Goal: Book appointment/travel/reservation

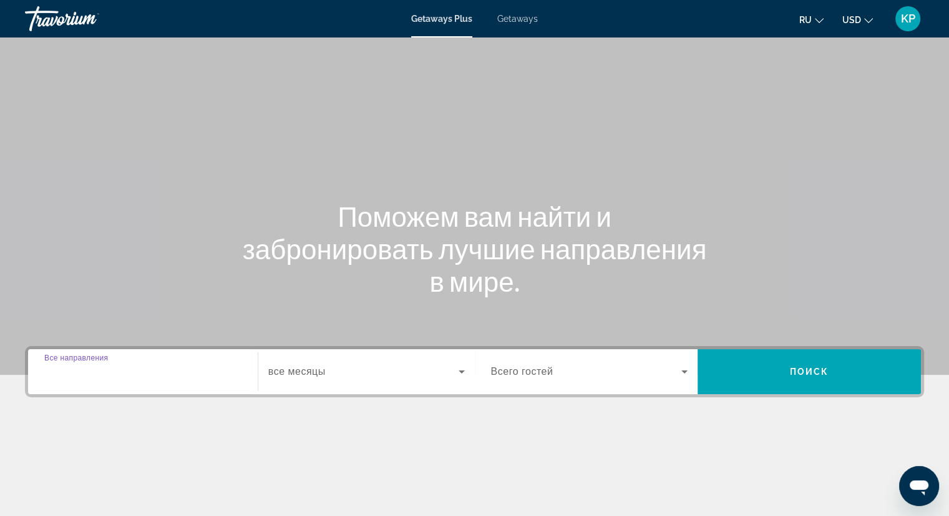
click at [177, 364] on input "Destination Все направления" at bounding box center [142, 371] width 197 height 15
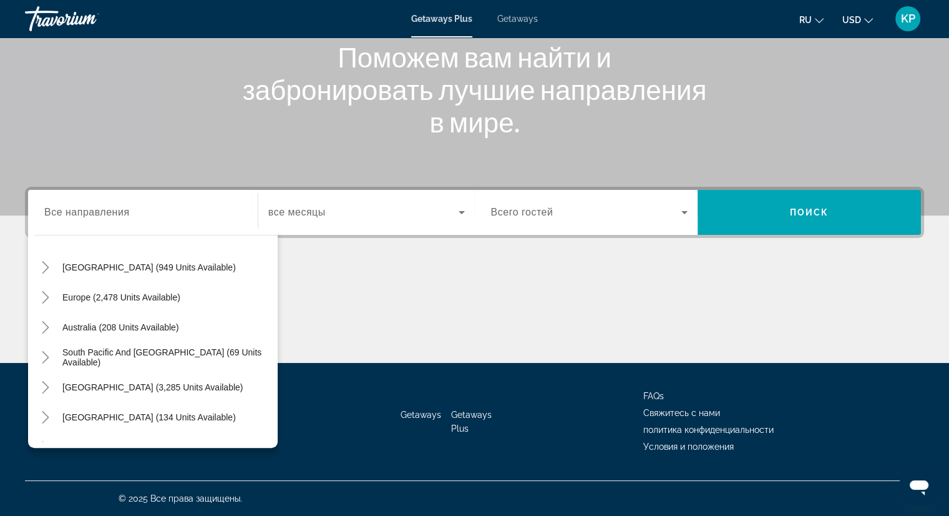
scroll to position [125, 0]
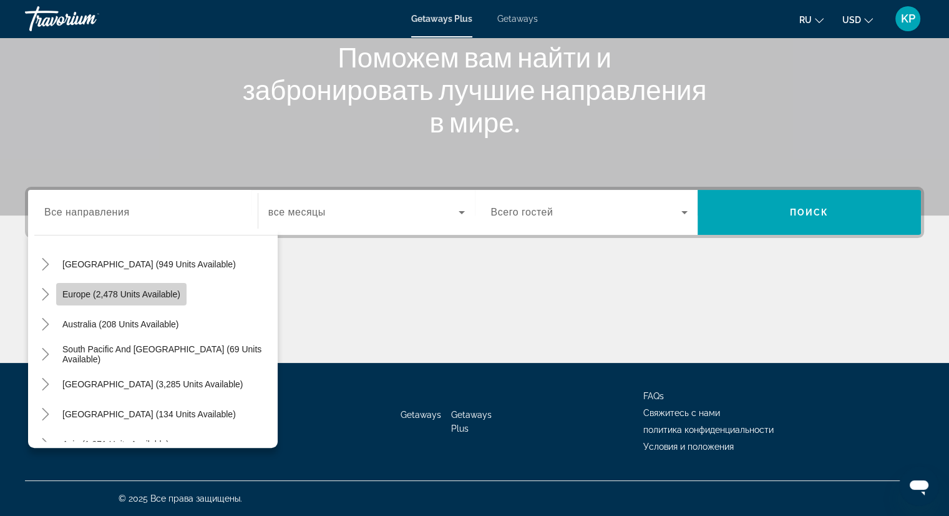
click at [167, 285] on span "Search widget" at bounding box center [121, 294] width 130 height 30
type input "**********"
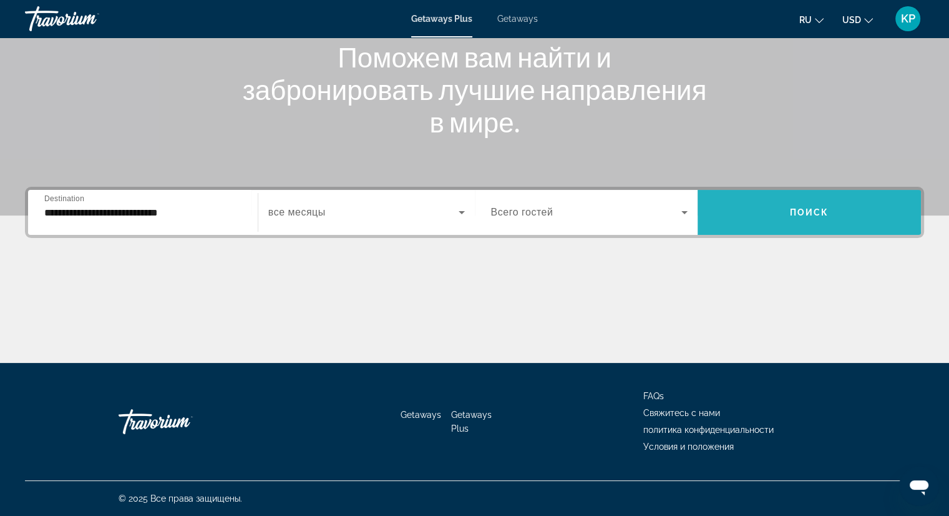
click at [824, 215] on span "Поиск" at bounding box center [809, 212] width 39 height 10
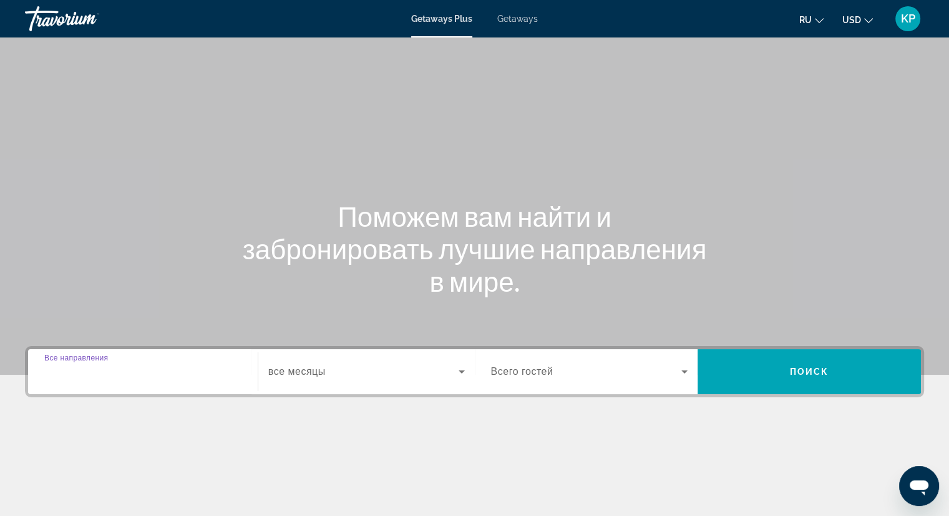
click at [212, 366] on input "Destination Все направления" at bounding box center [142, 371] width 197 height 15
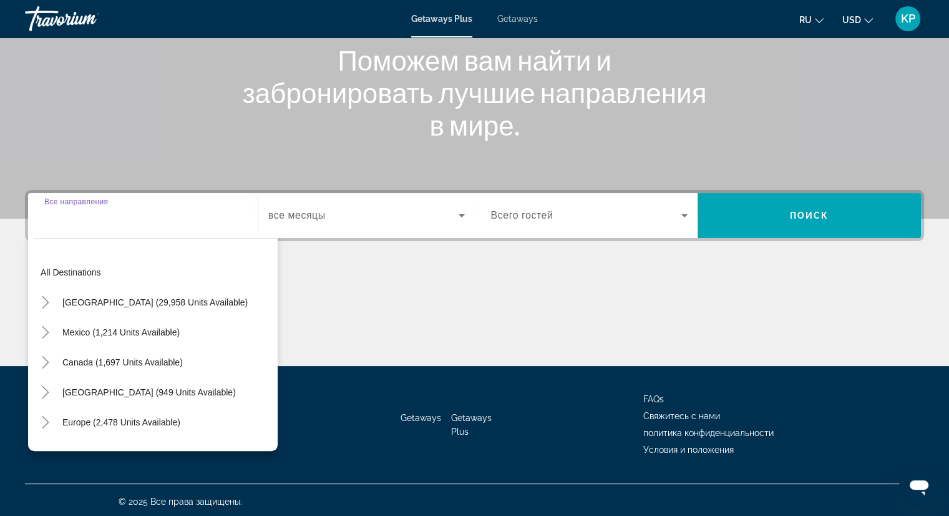
scroll to position [159, 0]
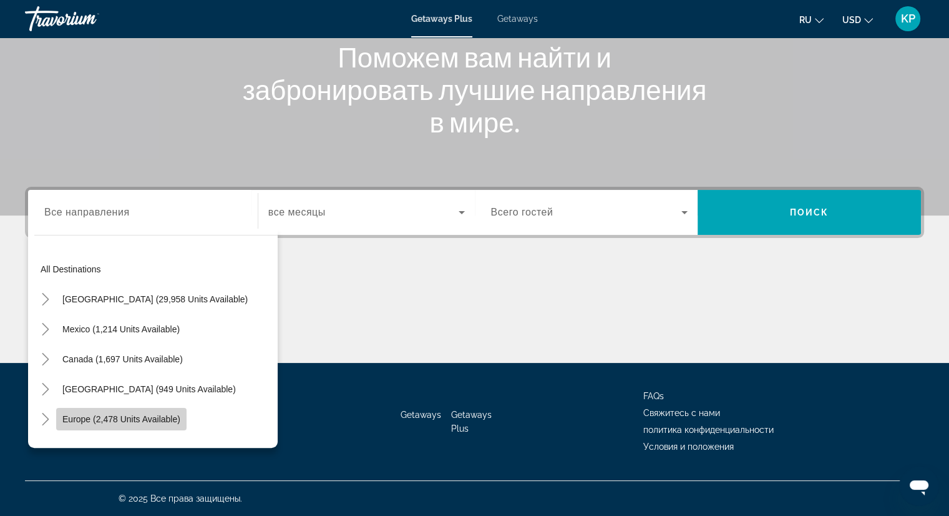
click at [124, 418] on span "Europe (2,478 units available)" at bounding box center [121, 419] width 118 height 10
type input "**********"
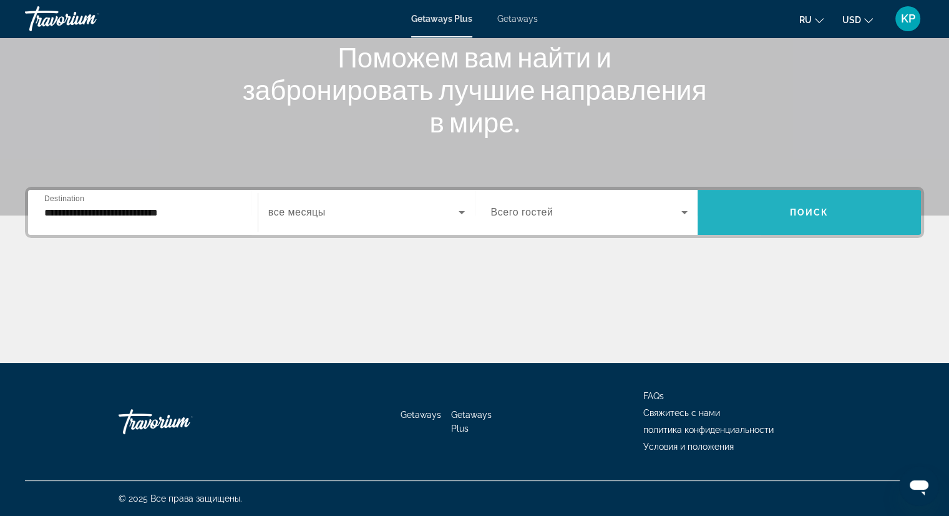
click at [763, 213] on span "Search widget" at bounding box center [809, 212] width 223 height 30
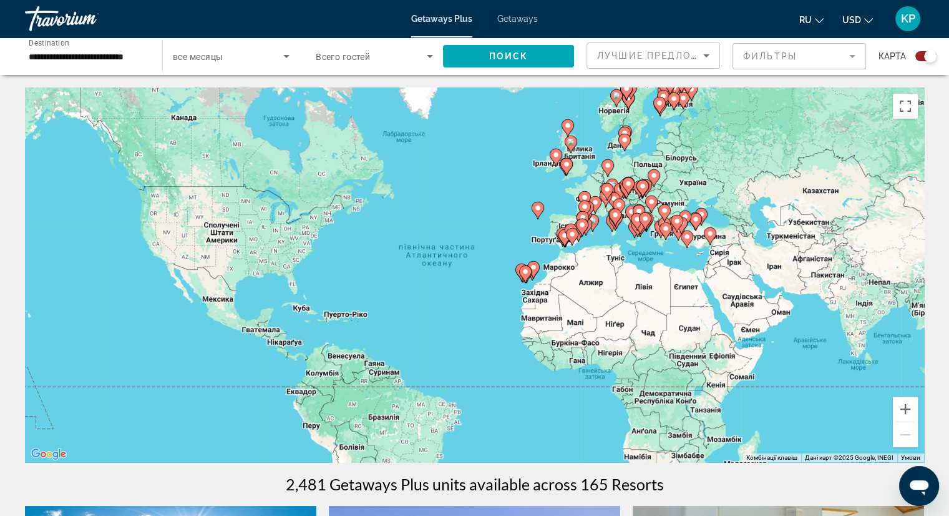
click at [147, 56] on div "**********" at bounding box center [87, 57] width 137 height 36
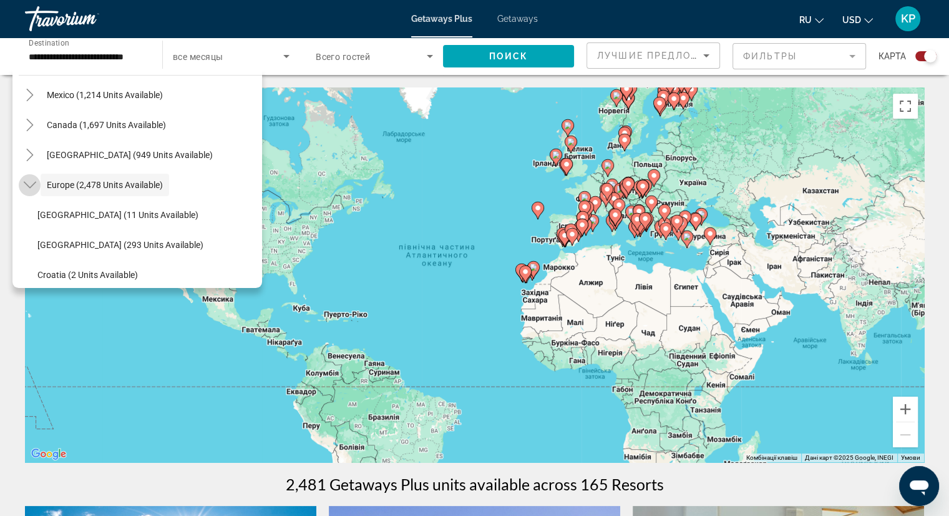
click at [30, 188] on icon "Toggle Europe (2,478 units available)" at bounding box center [30, 184] width 12 height 12
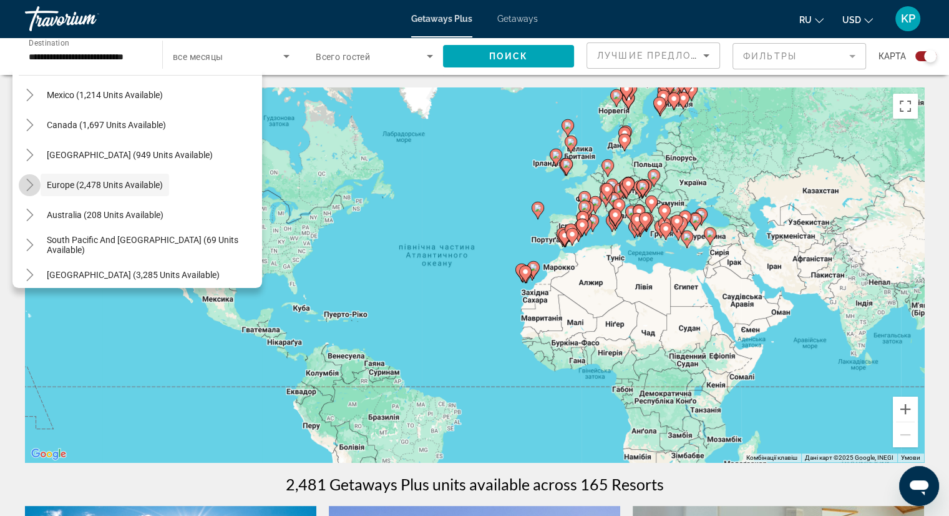
click at [30, 182] on icon "Toggle Europe (2,478 units available)" at bounding box center [29, 184] width 7 height 12
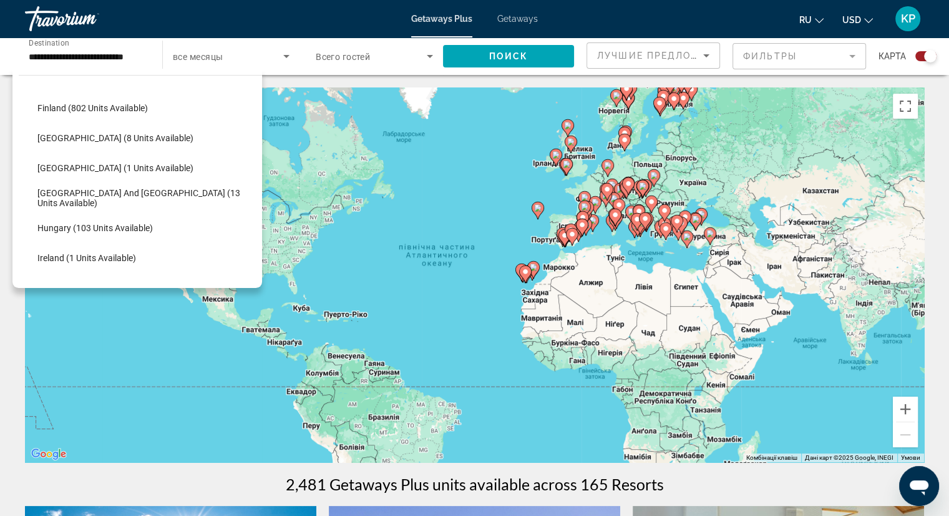
scroll to position [280, 0]
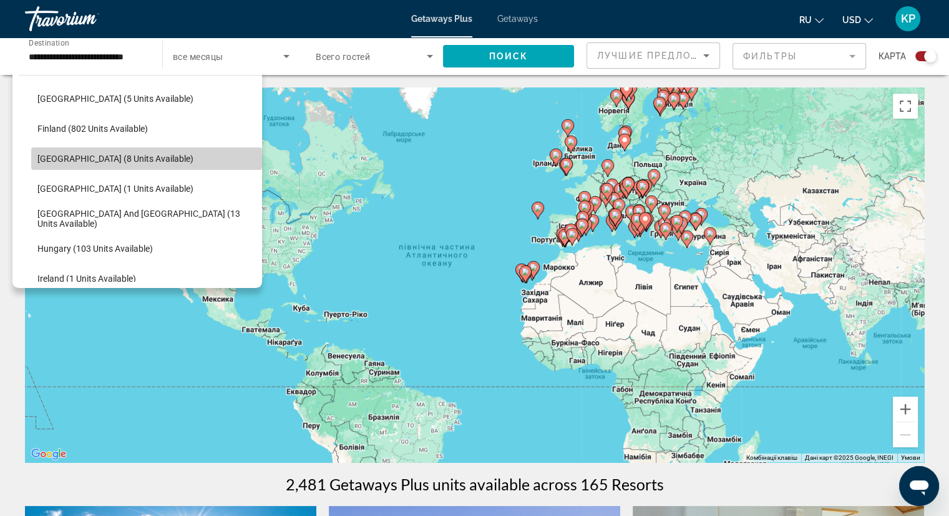
click at [148, 157] on span "Search widget" at bounding box center [146, 159] width 231 height 30
type input "**********"
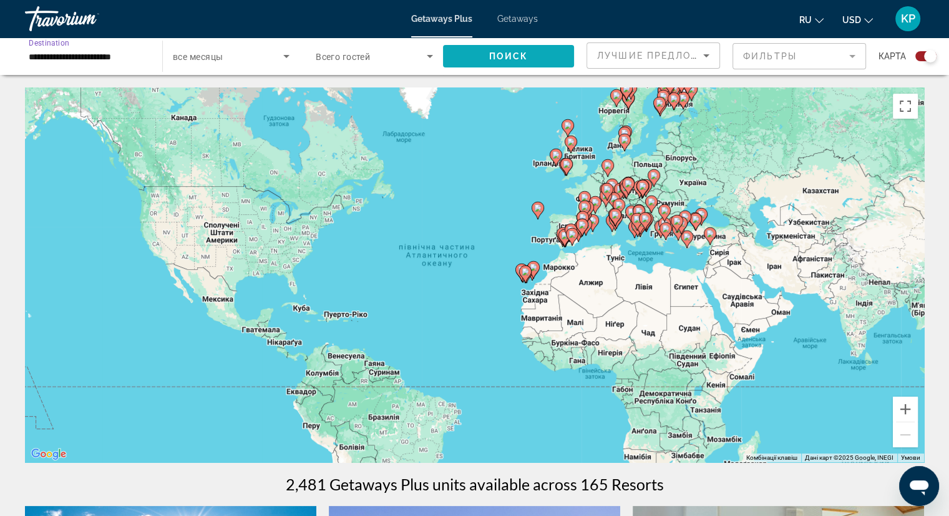
click at [501, 57] on span "Поиск" at bounding box center [508, 56] width 39 height 10
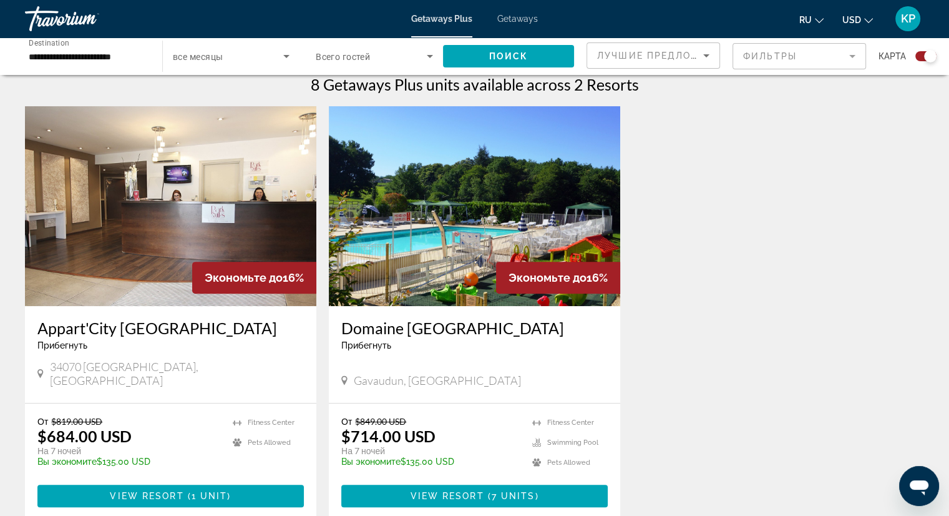
scroll to position [374, 0]
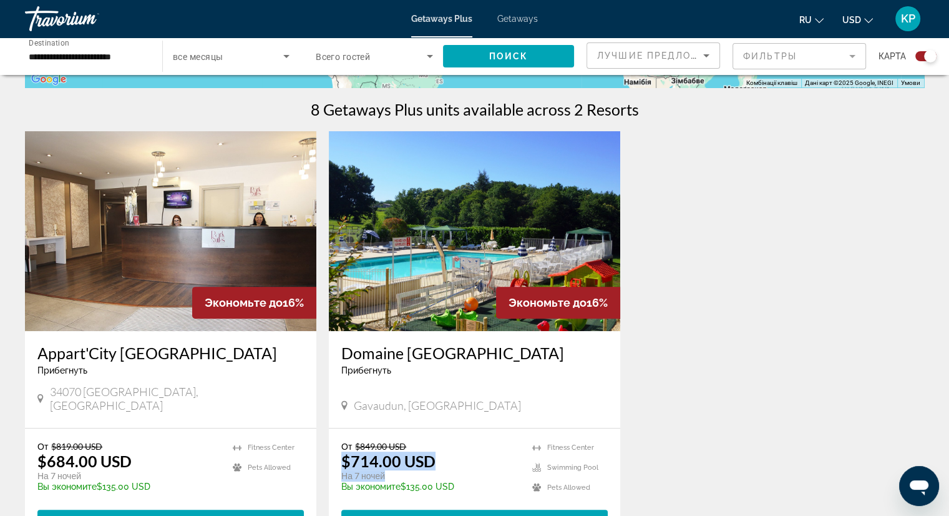
drag, startPoint x: 343, startPoint y: 444, endPoint x: 392, endPoint y: 461, distance: 51.5
click at [392, 461] on div "От $849.00 USD $714.00 USD На 7 ночей Вы экономите $135.00 USD temp" at bounding box center [430, 470] width 178 height 59
copy div "$714.00 USD На 7 ночей"
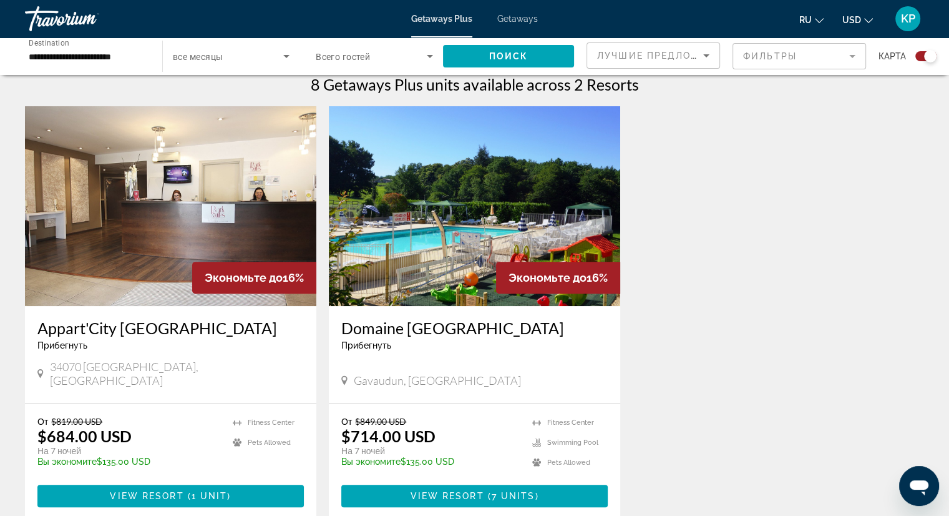
click at [838, 243] on div "Экономьте до 16% Appart'City [GEOGRAPHIC_DATA] Прибегнуть - Это курорт только д…" at bounding box center [475, 325] width 912 height 438
click at [185, 326] on h3 "Appart'City [GEOGRAPHIC_DATA]" at bounding box center [170, 327] width 266 height 19
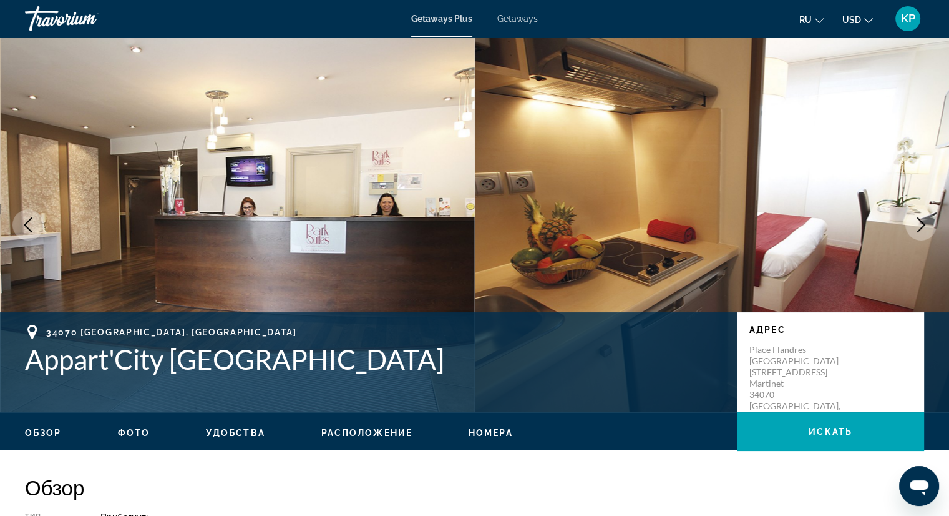
click at [926, 223] on icon "Next image" at bounding box center [921, 224] width 15 height 15
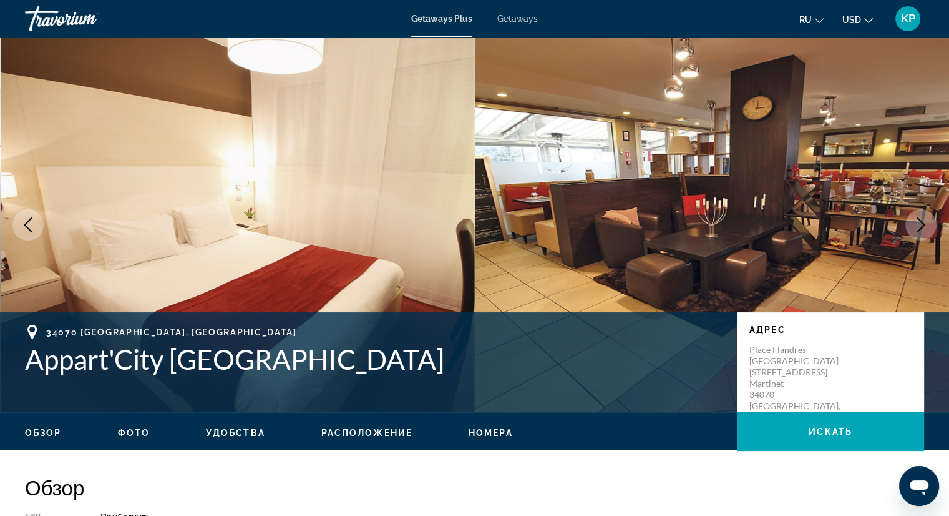
click at [926, 223] on icon "Next image" at bounding box center [921, 224] width 15 height 15
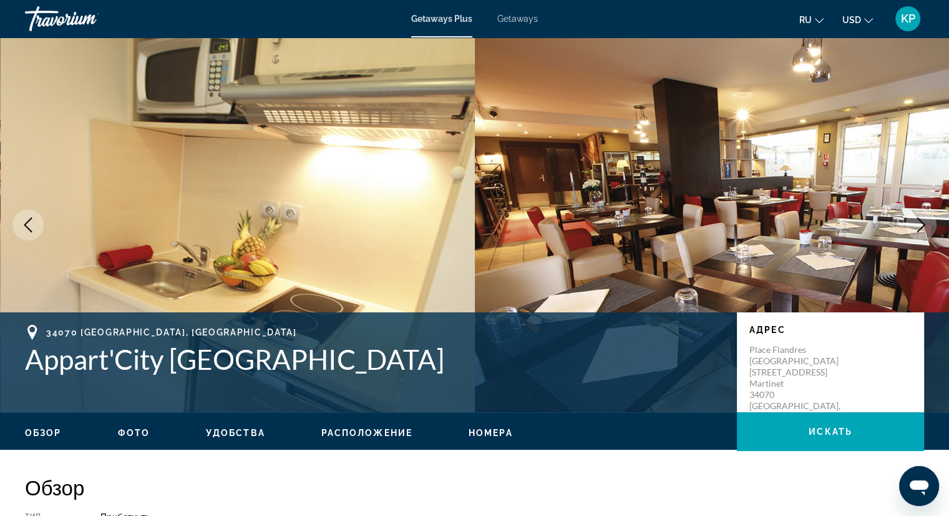
click at [926, 223] on icon "Next image" at bounding box center [921, 224] width 15 height 15
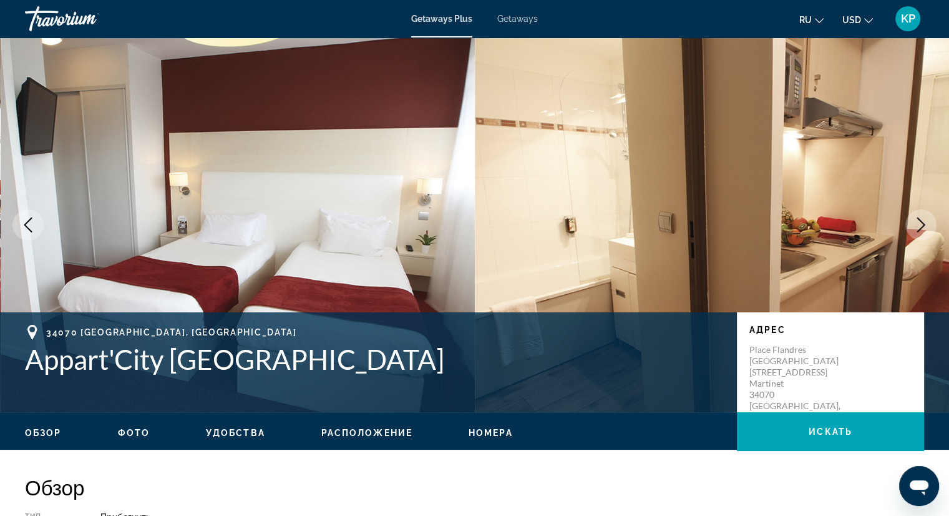
click at [926, 223] on icon "Next image" at bounding box center [921, 224] width 15 height 15
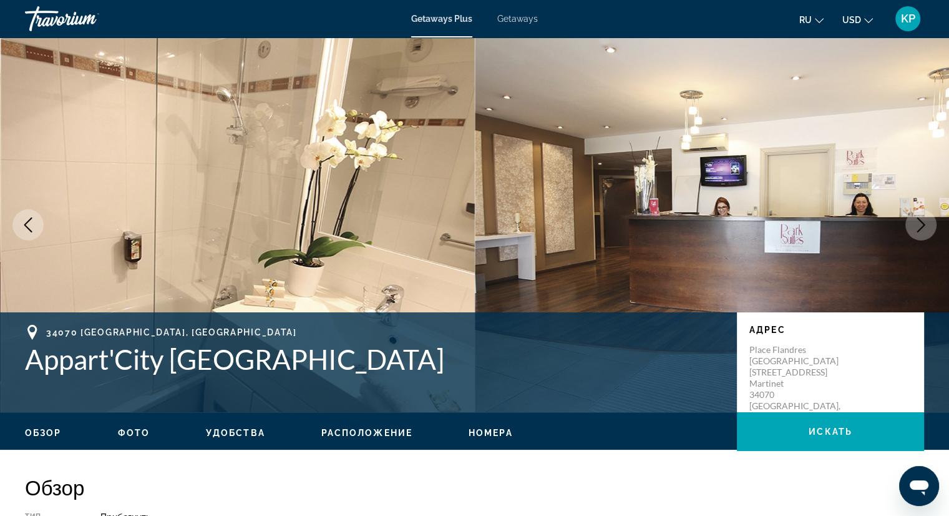
click at [926, 223] on icon "Next image" at bounding box center [921, 224] width 15 height 15
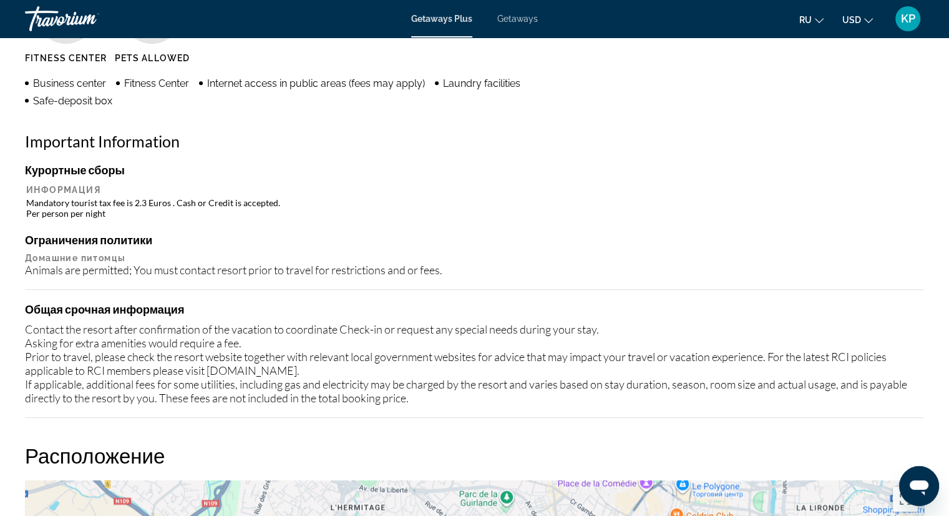
scroll to position [1101, 0]
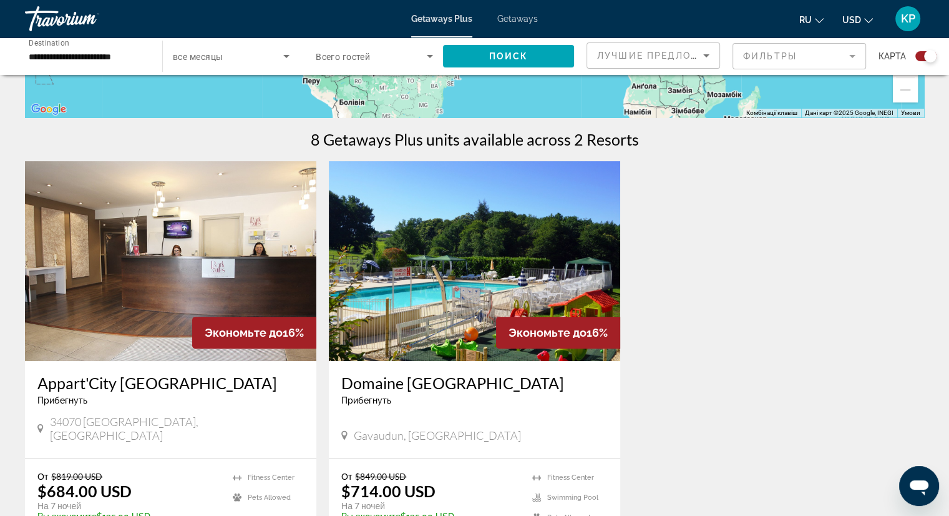
scroll to position [348, 0]
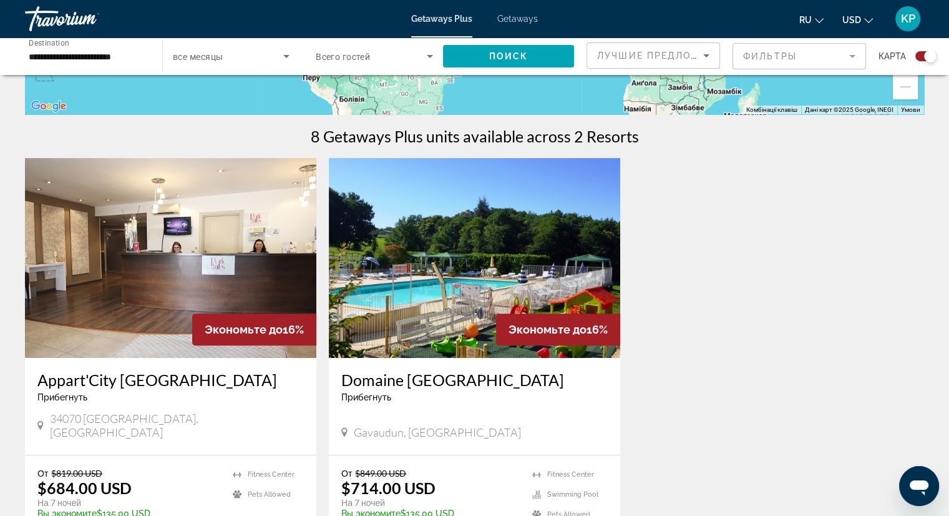
click at [477, 377] on h3 "Domaine [GEOGRAPHIC_DATA]" at bounding box center [474, 379] width 266 height 19
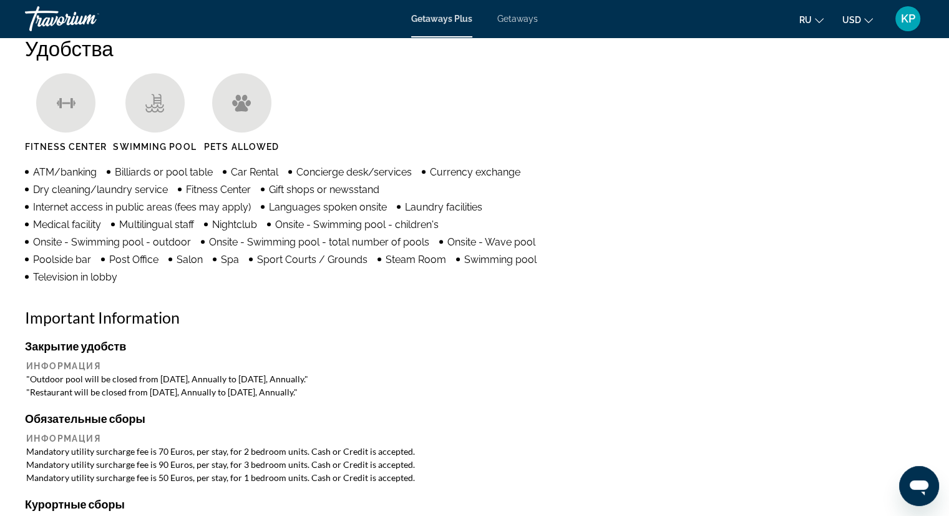
scroll to position [825, 0]
